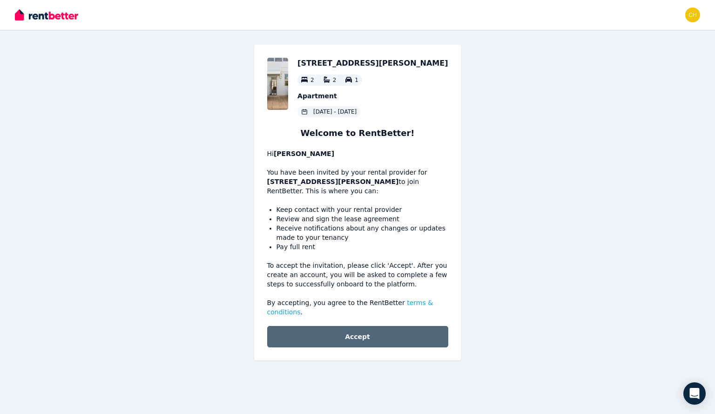
click at [341, 326] on button "Accept" at bounding box center [357, 336] width 181 height 21
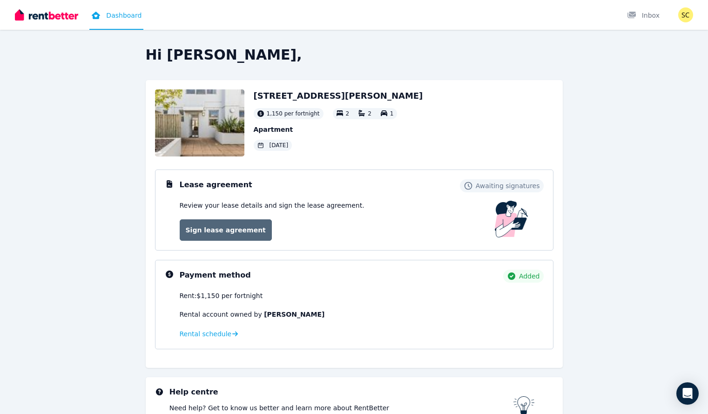
click at [224, 227] on link "Sign lease agreement" at bounding box center [226, 229] width 92 height 21
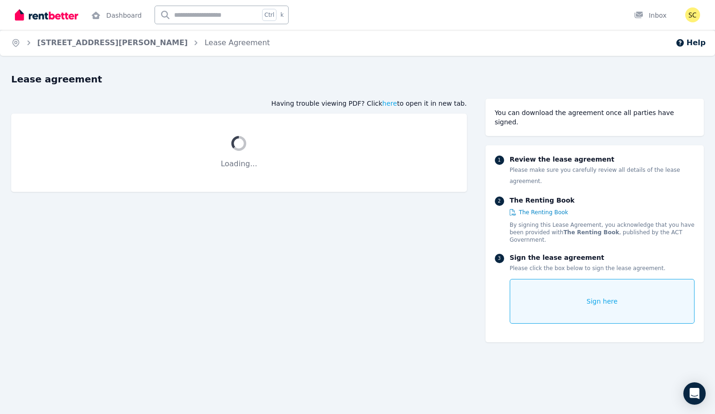
click at [561, 279] on div "Sign here" at bounding box center [602, 301] width 185 height 45
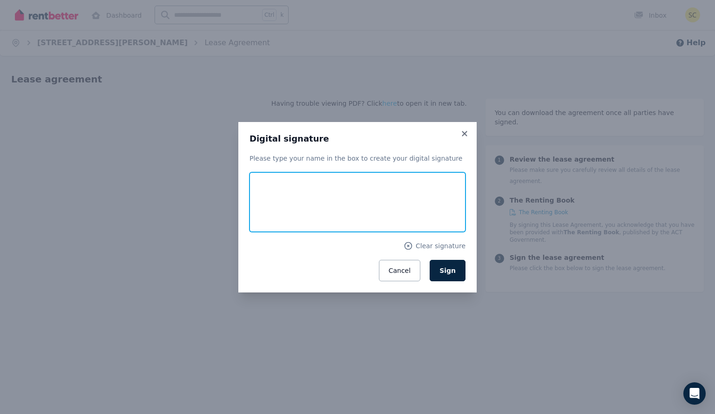
click at [351, 211] on input "text" at bounding box center [357, 202] width 216 height 60
type input "**********"
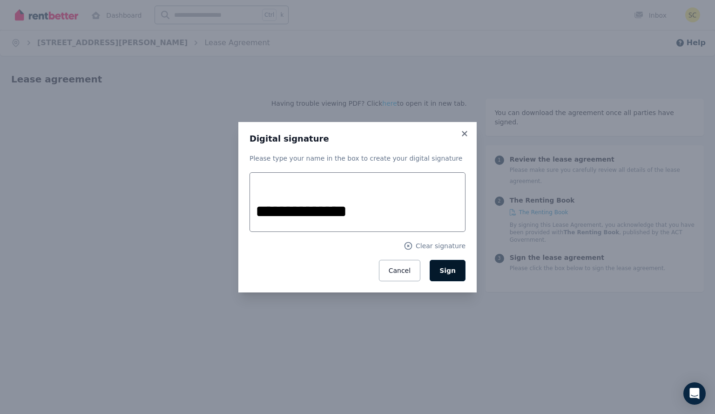
click at [453, 276] on button "Sign" at bounding box center [448, 270] width 36 height 21
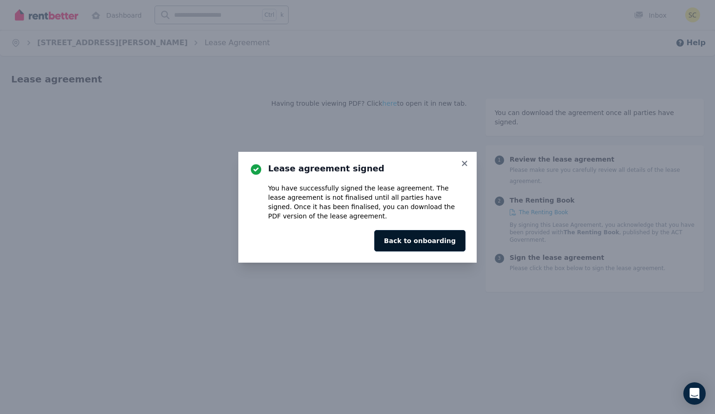
click at [426, 246] on button "Back to onboarding" at bounding box center [419, 240] width 91 height 21
